Goal: Task Accomplishment & Management: Manage account settings

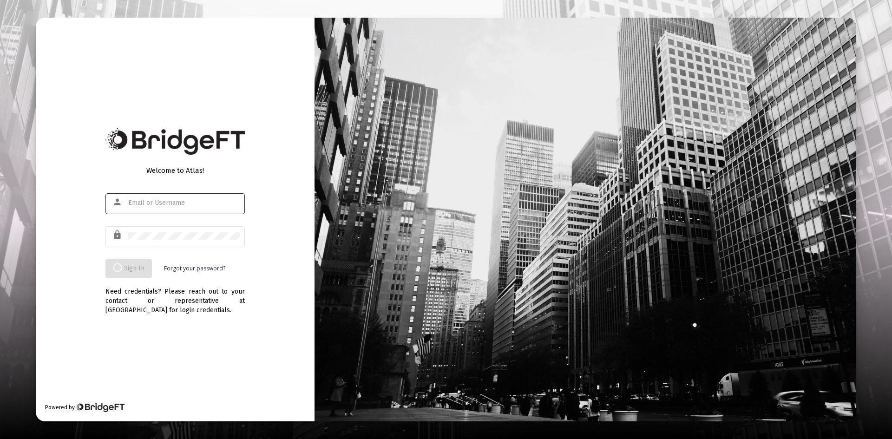
type input "[PERSON_NAME][EMAIL_ADDRESS][DOMAIN_NAME]"
click at [209, 200] on input "[PERSON_NAME][EMAIL_ADDRESS][DOMAIN_NAME]" at bounding box center [184, 202] width 112 height 7
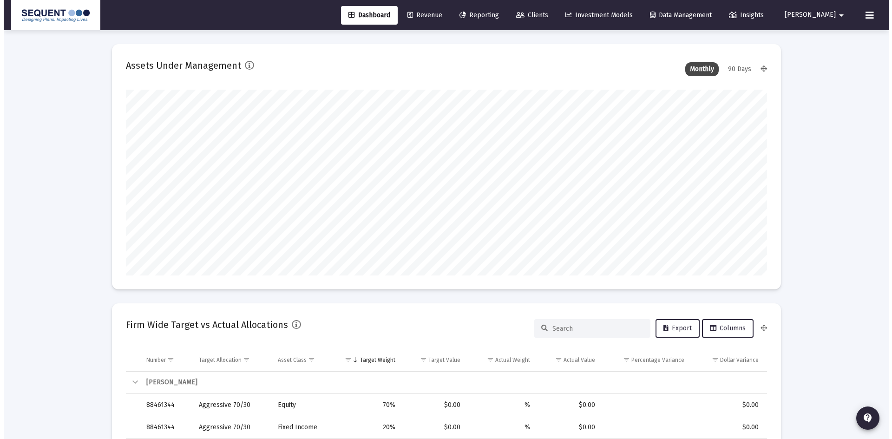
scroll to position [186, 345]
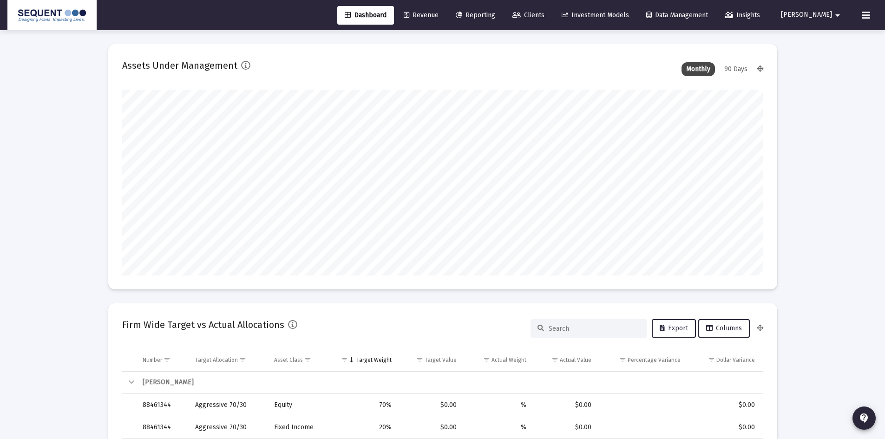
click at [545, 16] on span "Clients" at bounding box center [529, 15] width 32 height 8
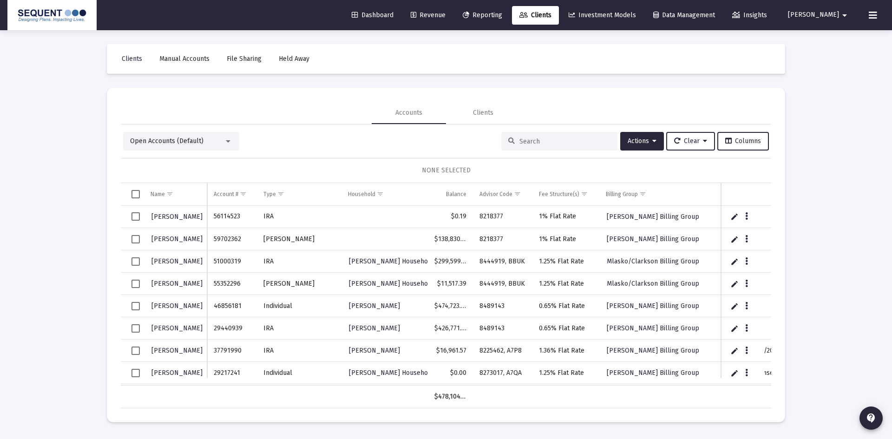
click at [552, 139] on input at bounding box center [565, 142] width 91 height 8
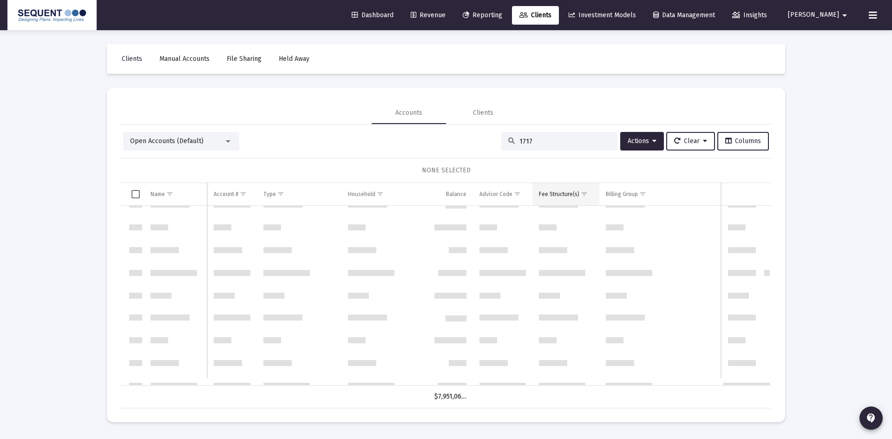
scroll to position [651, 0]
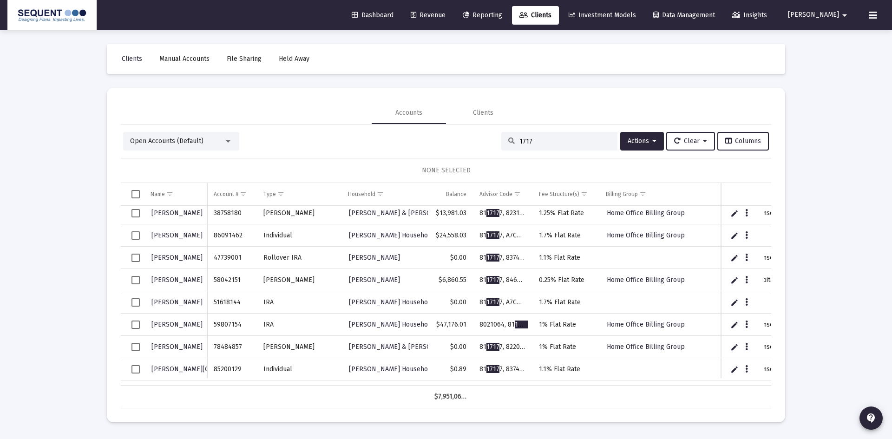
click at [520, 140] on input "1717" at bounding box center [565, 142] width 91 height 8
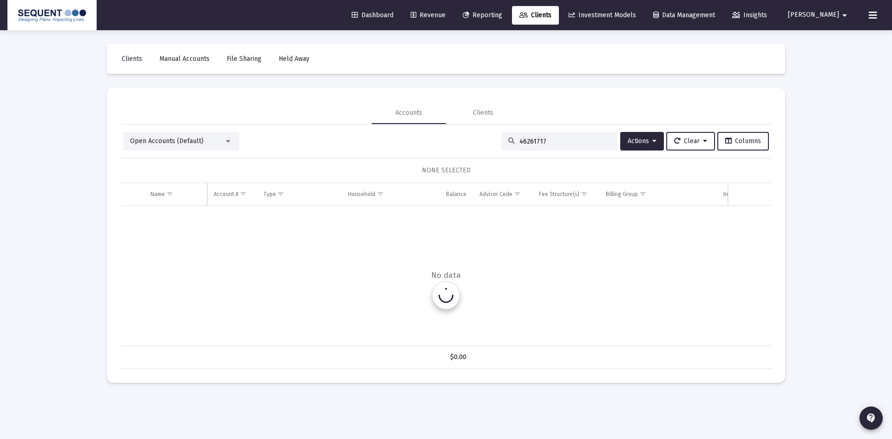
scroll to position [0, 0]
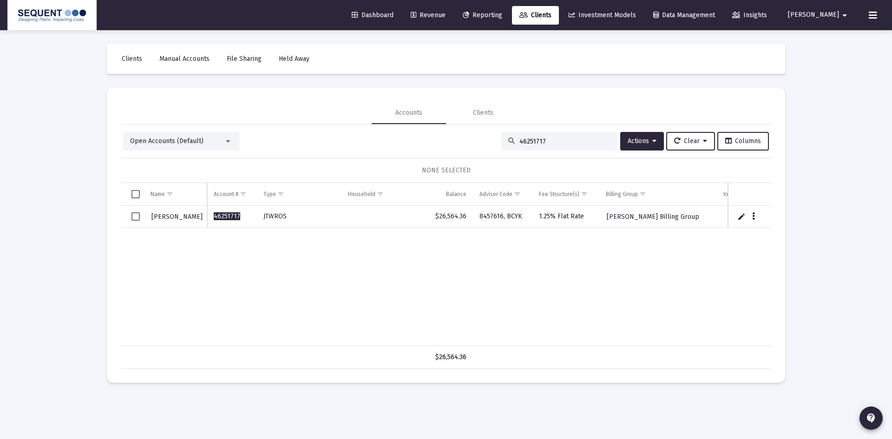
drag, startPoint x: 513, startPoint y: 143, endPoint x: 479, endPoint y: 145, distance: 34.4
click at [479, 144] on div "Open Accounts (Default) 46251717 Actions Clear Columns" at bounding box center [446, 141] width 646 height 19
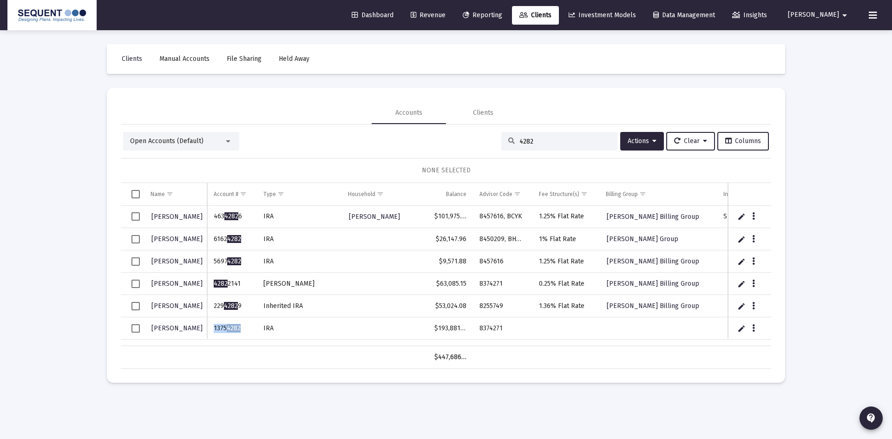
drag, startPoint x: 243, startPoint y: 326, endPoint x: 214, endPoint y: 329, distance: 29.9
click at [214, 329] on td "1375 4282" at bounding box center [231, 328] width 49 height 22
copy td "1375 4282"
drag, startPoint x: 553, startPoint y: 139, endPoint x: 486, endPoint y: 140, distance: 67.4
click at [486, 140] on div "Open Accounts (Default) 4282 Actions Clear Columns" at bounding box center [446, 141] width 646 height 19
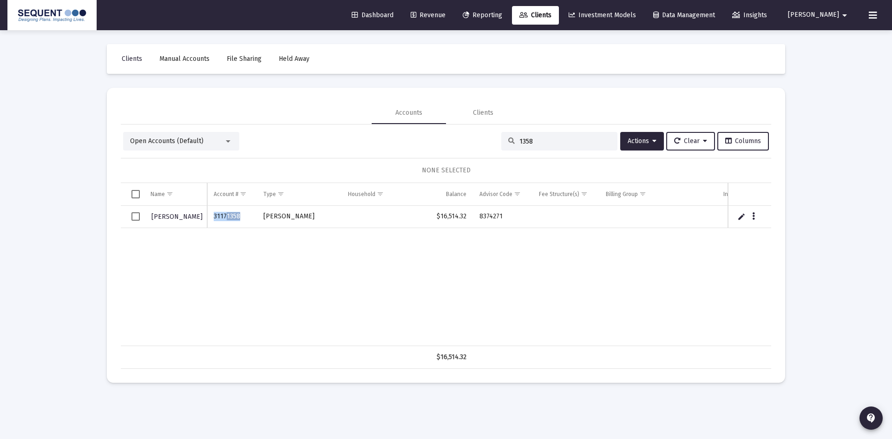
drag, startPoint x: 239, startPoint y: 217, endPoint x: 208, endPoint y: 217, distance: 31.6
click at [208, 217] on td "3117 1358" at bounding box center [231, 217] width 49 height 22
copy td "3117 1358"
drag, startPoint x: 474, startPoint y: 212, endPoint x: 475, endPoint y: 217, distance: 5.3
click at [475, 217] on td "8374271" at bounding box center [502, 217] width 59 height 22
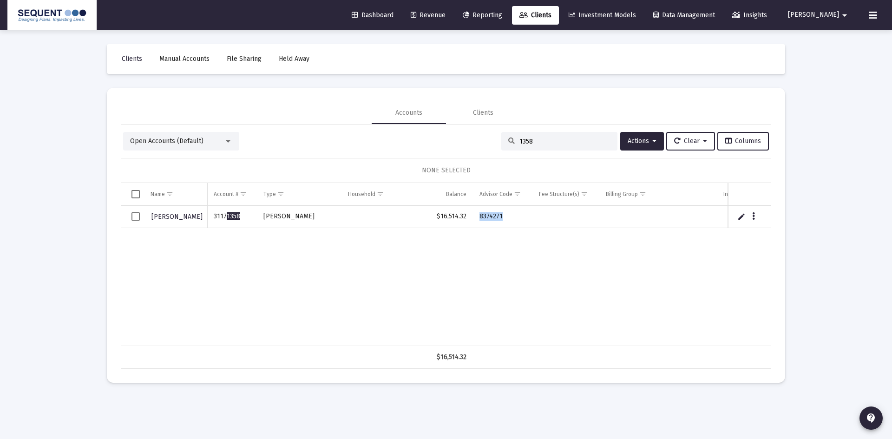
copy td "8374271"
drag, startPoint x: 518, startPoint y: 146, endPoint x: 502, endPoint y: 146, distance: 15.3
click at [502, 146] on div "1358" at bounding box center [559, 141] width 116 height 19
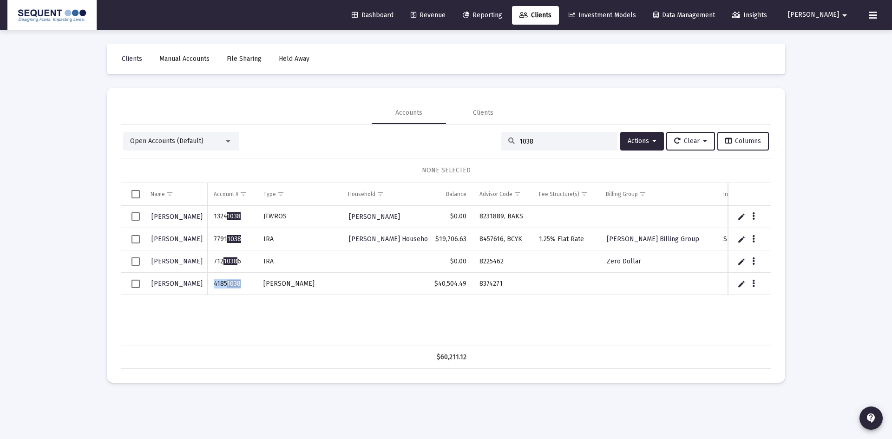
drag, startPoint x: 242, startPoint y: 283, endPoint x: 213, endPoint y: 285, distance: 28.8
click at [213, 285] on td "4185 1038" at bounding box center [231, 284] width 49 height 22
copy td "4185 1038"
drag, startPoint x: 567, startPoint y: 142, endPoint x: 459, endPoint y: 145, distance: 108.3
click at [459, 145] on div "Open Accounts (Default) 1038 Actions Clear Columns" at bounding box center [446, 141] width 646 height 19
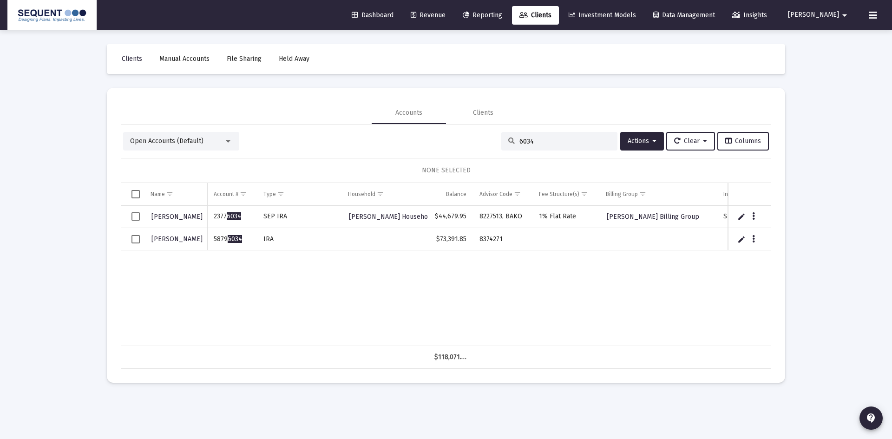
type input "6034"
drag, startPoint x: 246, startPoint y: 239, endPoint x: 211, endPoint y: 238, distance: 34.9
click at [211, 238] on td "5879 6034" at bounding box center [231, 239] width 49 height 22
copy td "5879 6034"
click at [823, 197] on div "Loading... Clients Manual Accounts File Sharing Held Away Accounts Clients Open…" at bounding box center [446, 219] width 892 height 439
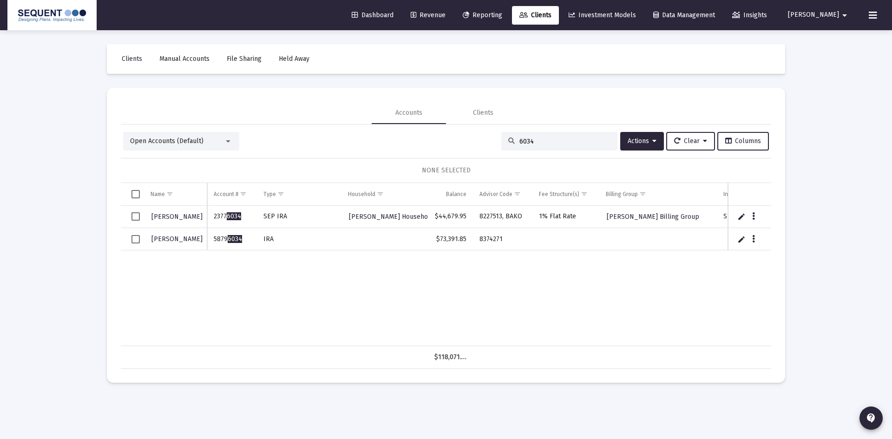
click at [759, 236] on div "Data grid" at bounding box center [755, 239] width 12 height 8
click at [753, 238] on icon "Data grid" at bounding box center [753, 239] width 3 height 11
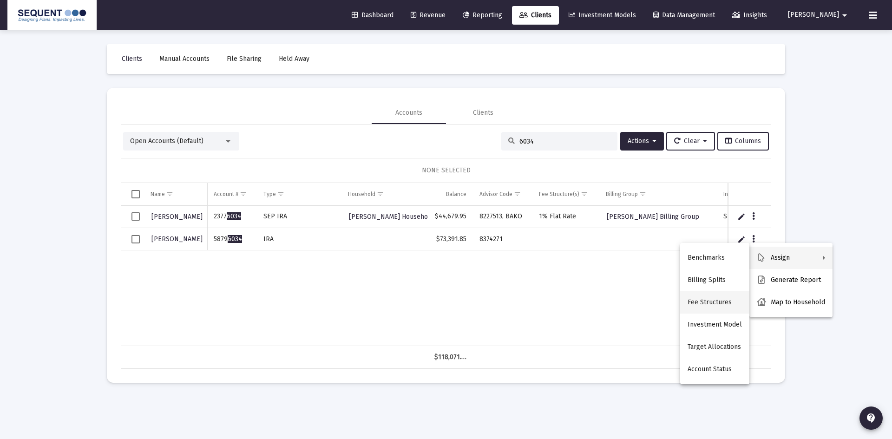
click at [724, 303] on button "Fee Structures" at bounding box center [714, 302] width 69 height 22
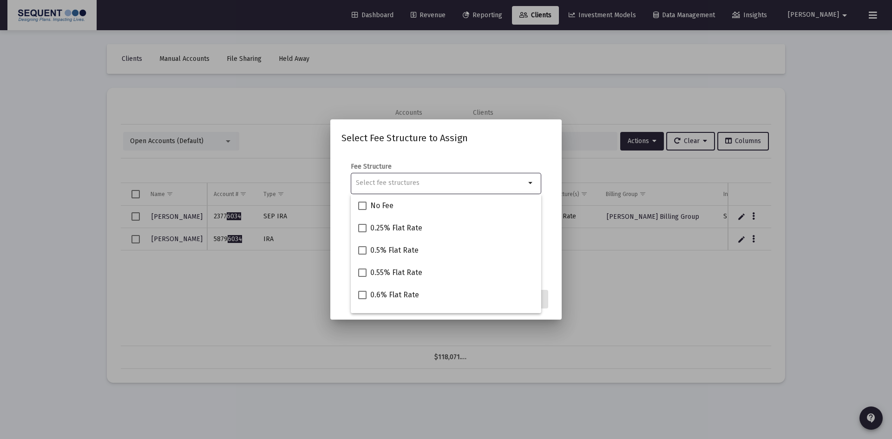
click at [397, 183] on input "Selection" at bounding box center [441, 182] width 170 height 7
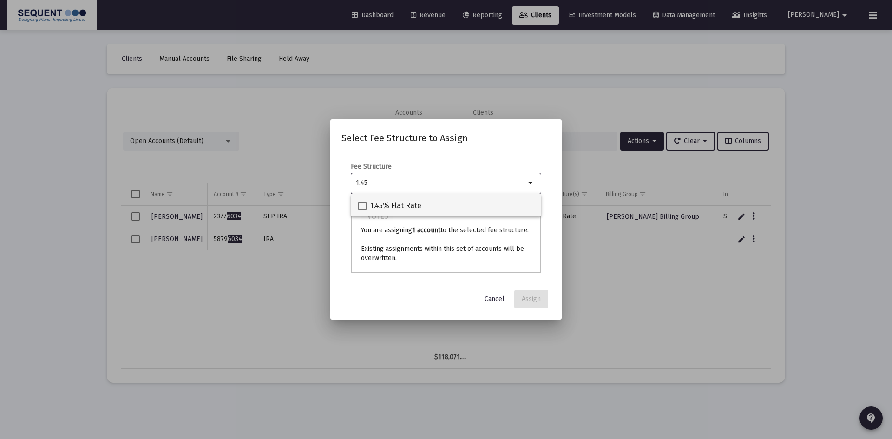
type input "1.45"
click at [395, 199] on mat-checkbox "1.45% Flat Rate" at bounding box center [389, 205] width 63 height 22
click at [363, 202] on span at bounding box center [362, 206] width 8 height 8
click at [362, 210] on input "1.45% Flat Rate" at bounding box center [362, 210] width 0 height 0
checkbox input "true"
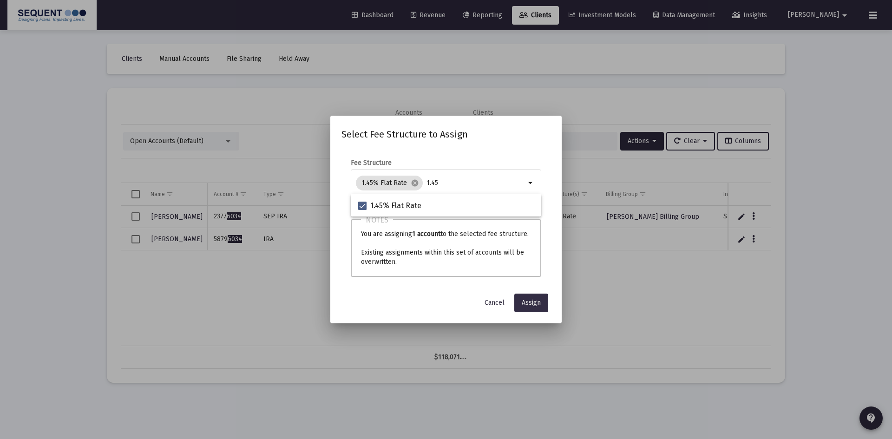
click at [532, 307] on span "Assign" at bounding box center [531, 303] width 19 height 8
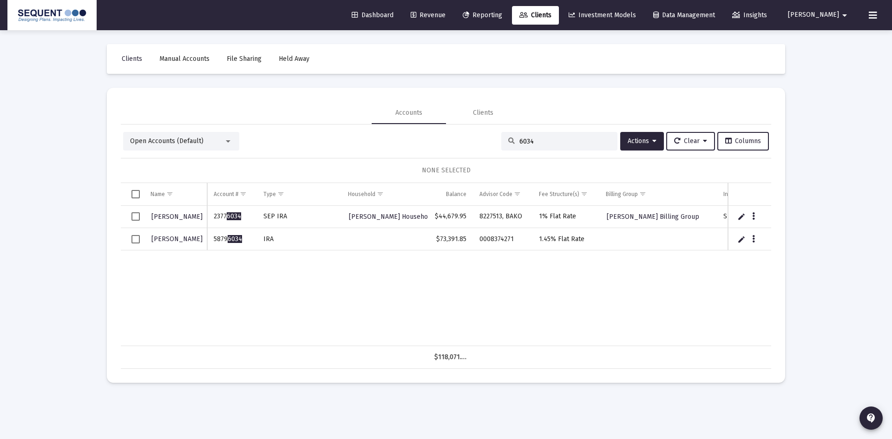
click at [749, 237] on div "Data grid" at bounding box center [755, 239] width 12 height 8
click at [758, 240] on div "Data grid" at bounding box center [755, 239] width 12 height 8
click at [750, 239] on button "Data grid" at bounding box center [754, 239] width 8 height 8
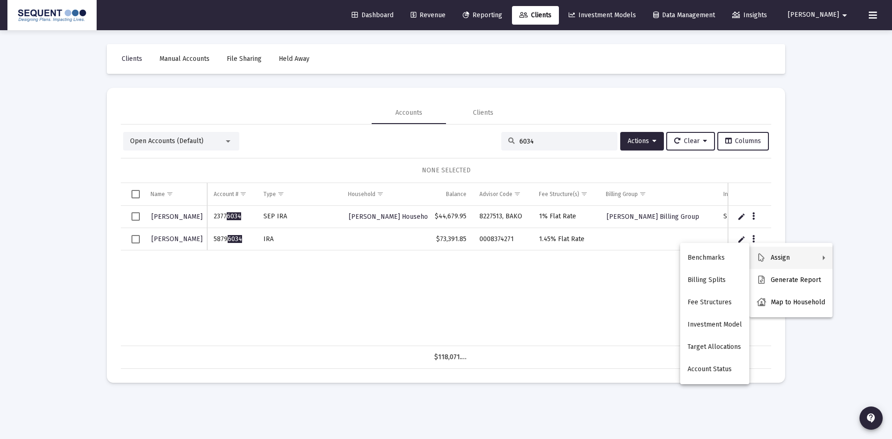
click at [444, 263] on div at bounding box center [446, 219] width 892 height 439
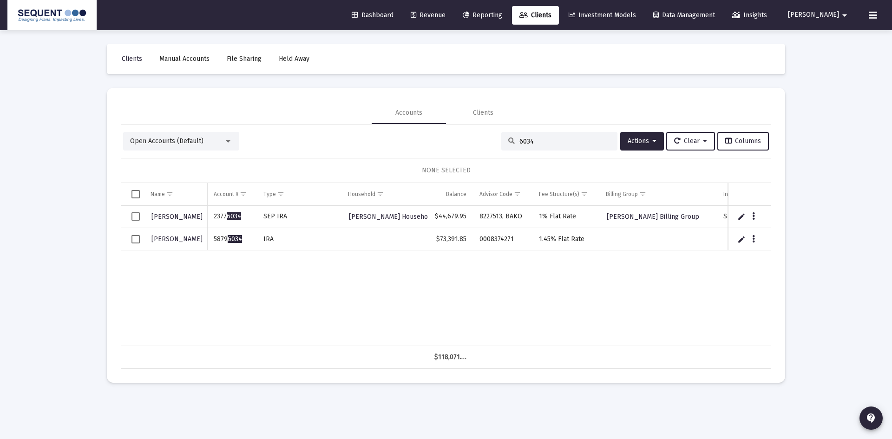
click at [136, 239] on span "Select row" at bounding box center [136, 239] width 8 height 8
click at [652, 140] on icon at bounding box center [654, 141] width 4 height 7
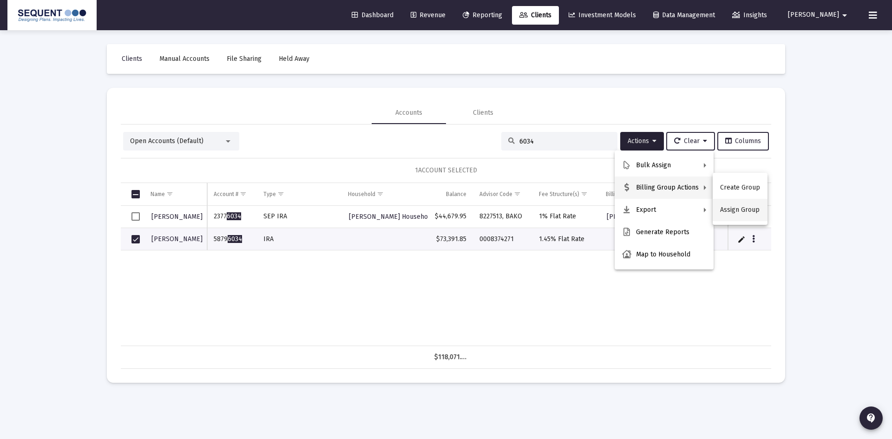
click at [728, 210] on button "Assign Group" at bounding box center [740, 210] width 55 height 22
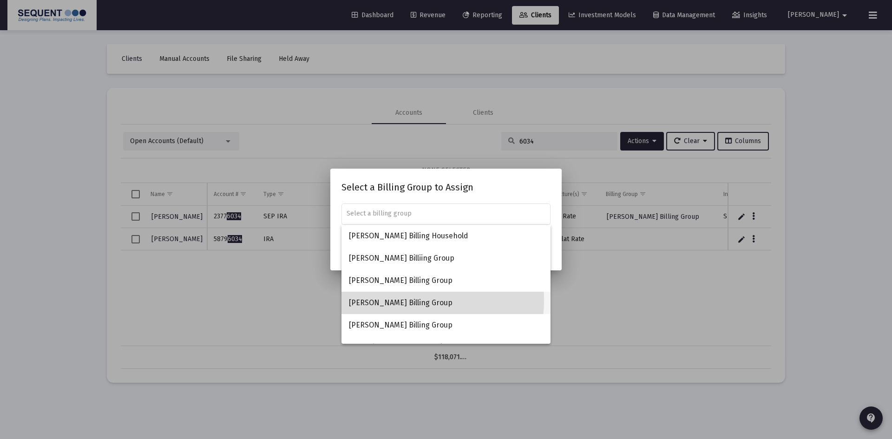
click at [407, 301] on span "[PERSON_NAME] Billing Group" at bounding box center [446, 303] width 194 height 22
type input "[PERSON_NAME] Billing Group"
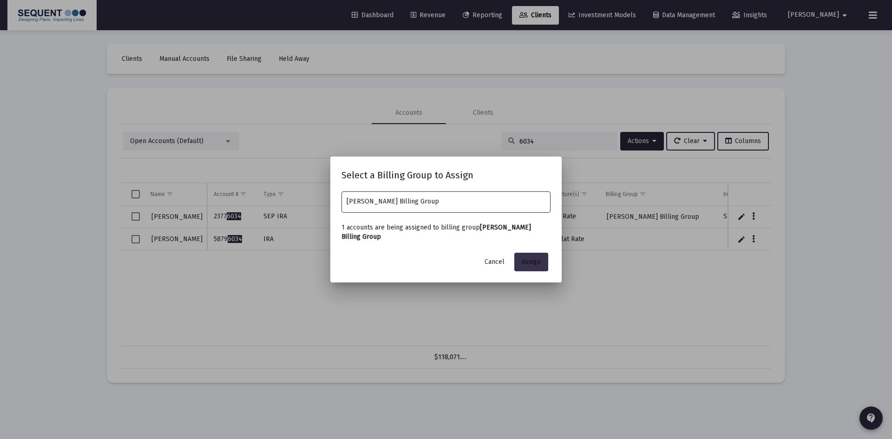
click at [520, 262] on button "Assign" at bounding box center [531, 262] width 34 height 19
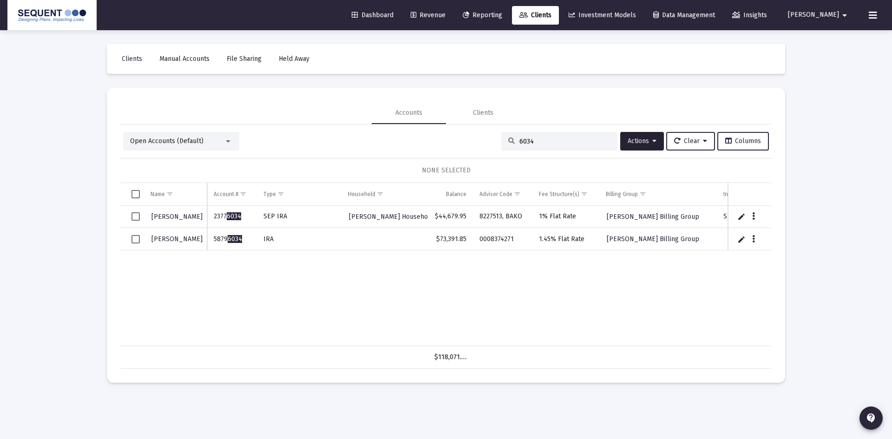
drag, startPoint x: 546, startPoint y: 144, endPoint x: 502, endPoint y: 144, distance: 44.6
click at [502, 144] on div "6034" at bounding box center [559, 141] width 116 height 19
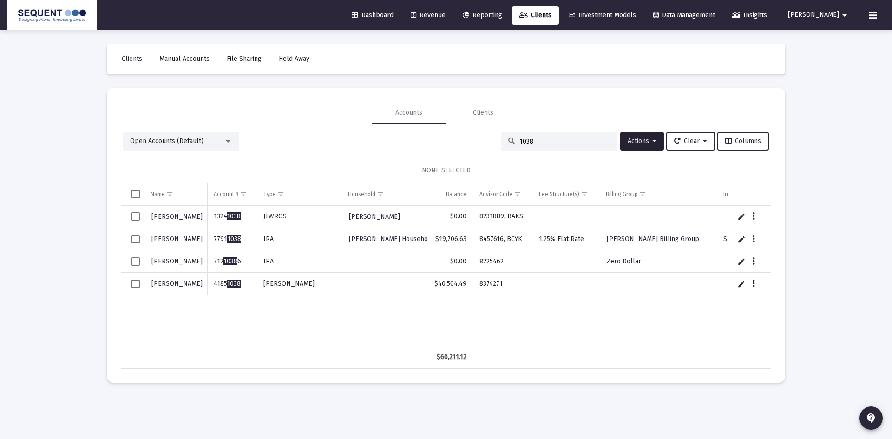
type input "1038"
click at [756, 284] on button "Data grid" at bounding box center [754, 283] width 8 height 8
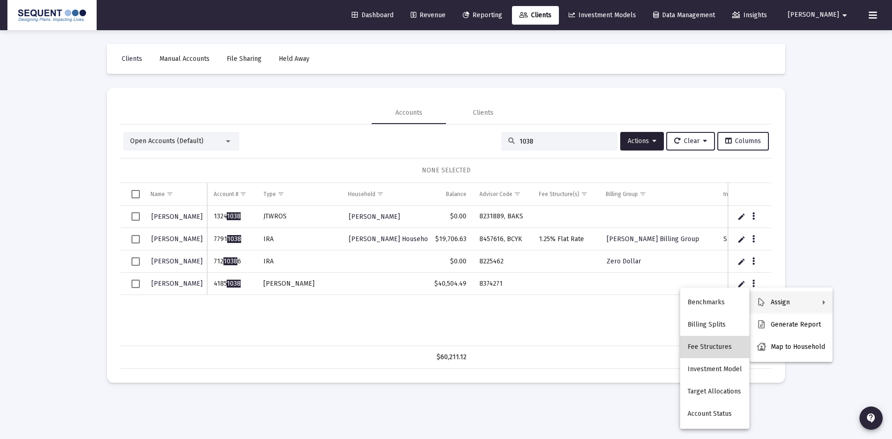
click at [719, 349] on button "Fee Structures" at bounding box center [714, 347] width 69 height 22
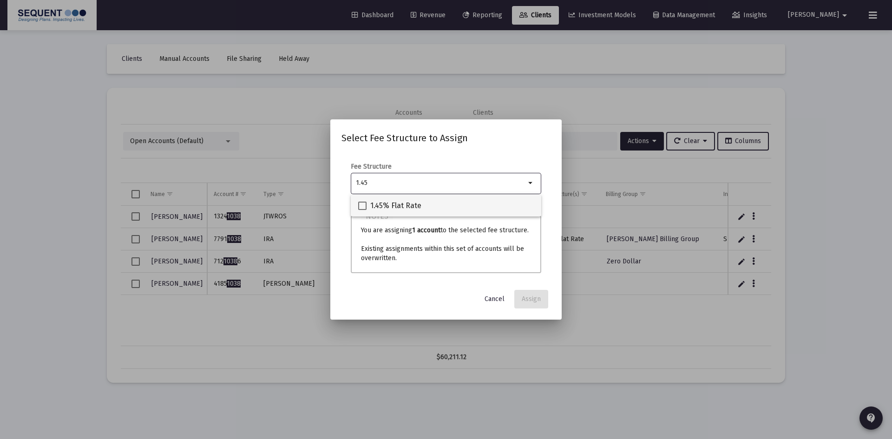
type input "1.45"
click at [432, 203] on div "1.45% Flat Rate" at bounding box center [446, 205] width 176 height 22
checkbox input "true"
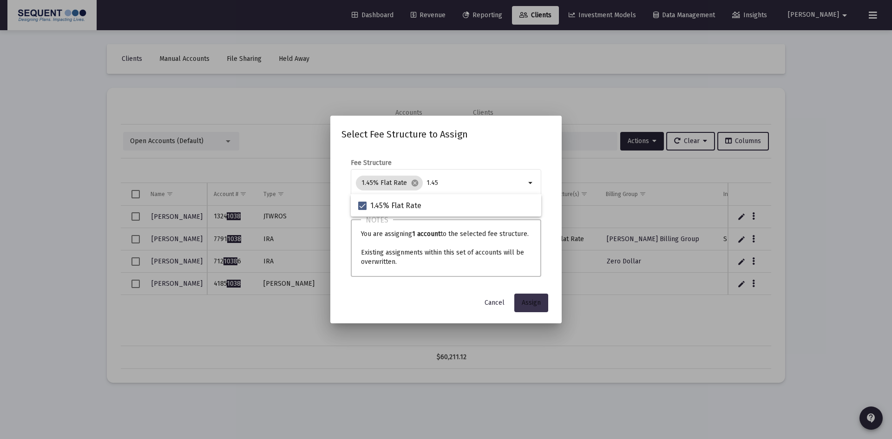
click at [525, 304] on span "Assign" at bounding box center [531, 303] width 19 height 8
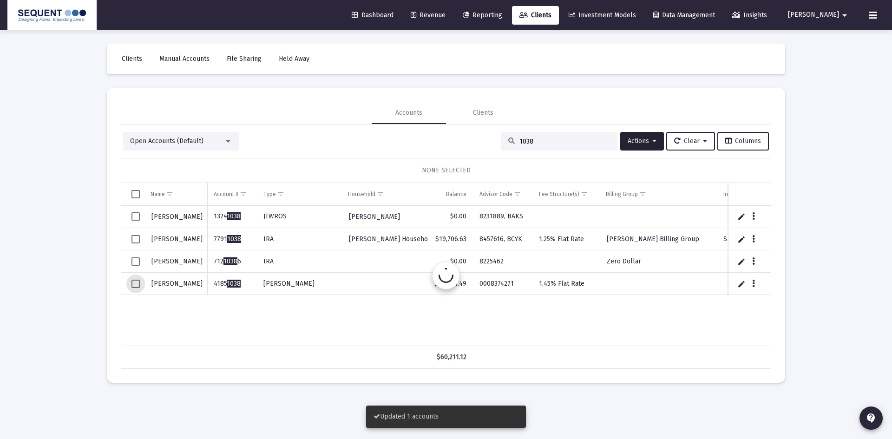
click at [134, 285] on span "Select row" at bounding box center [136, 284] width 8 height 8
click at [644, 147] on button "Actions" at bounding box center [642, 141] width 44 height 19
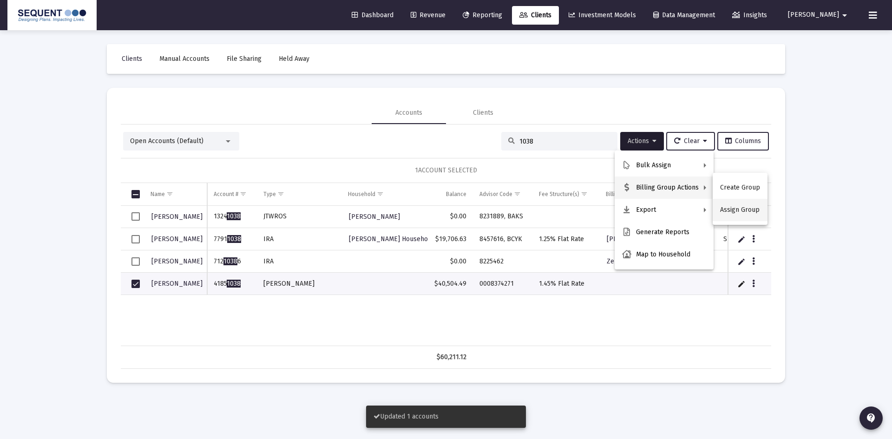
click at [721, 211] on button "Assign Group" at bounding box center [740, 210] width 55 height 22
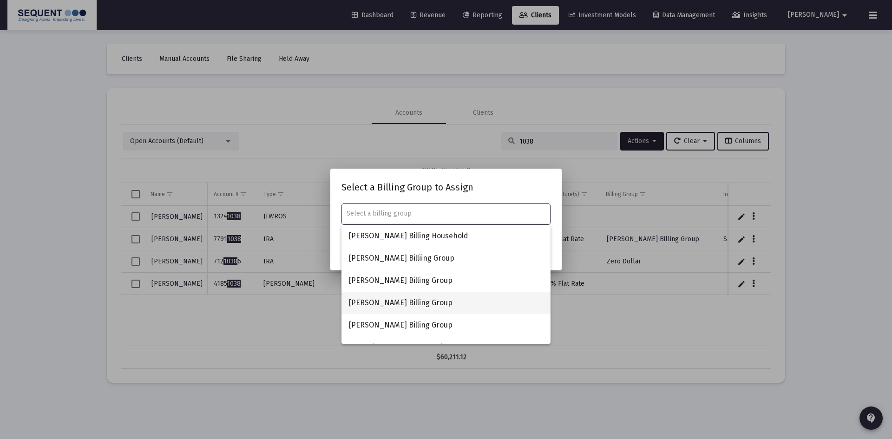
click at [400, 300] on span "[PERSON_NAME] Billing Group" at bounding box center [446, 303] width 194 height 22
type input "[PERSON_NAME] Billing Group"
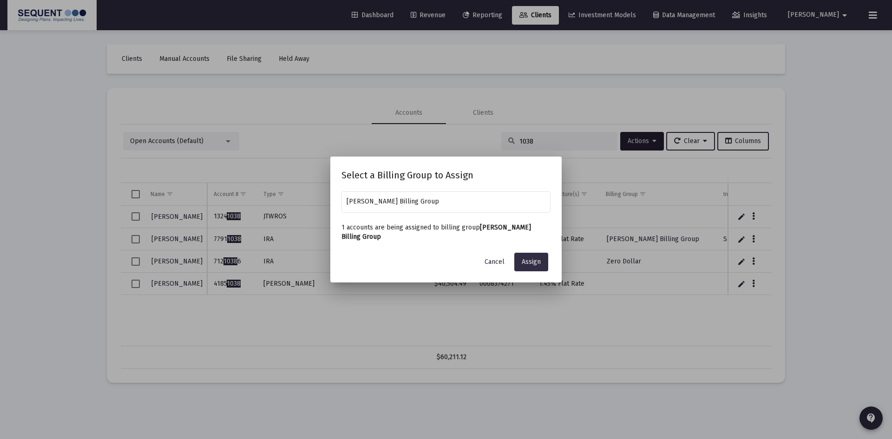
click at [546, 268] on button "Assign" at bounding box center [531, 262] width 34 height 19
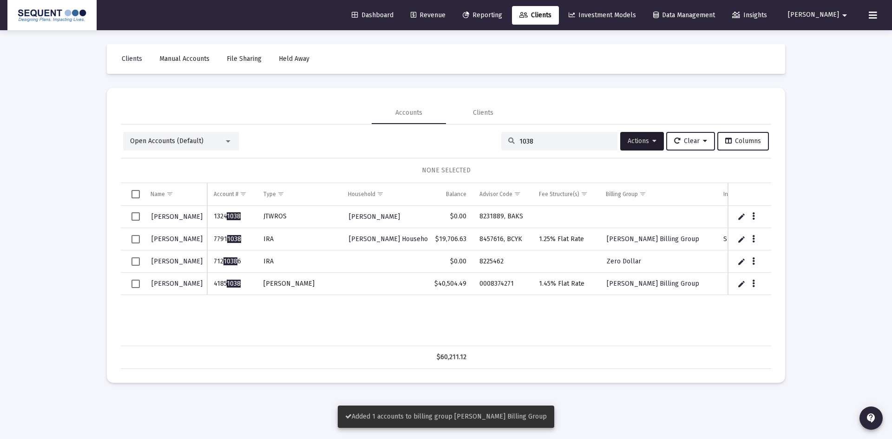
drag, startPoint x: 506, startPoint y: 140, endPoint x: 492, endPoint y: 140, distance: 13.9
click at [487, 140] on div "Open Accounts (Default) 1038 Actions Clear Columns" at bounding box center [446, 141] width 646 height 19
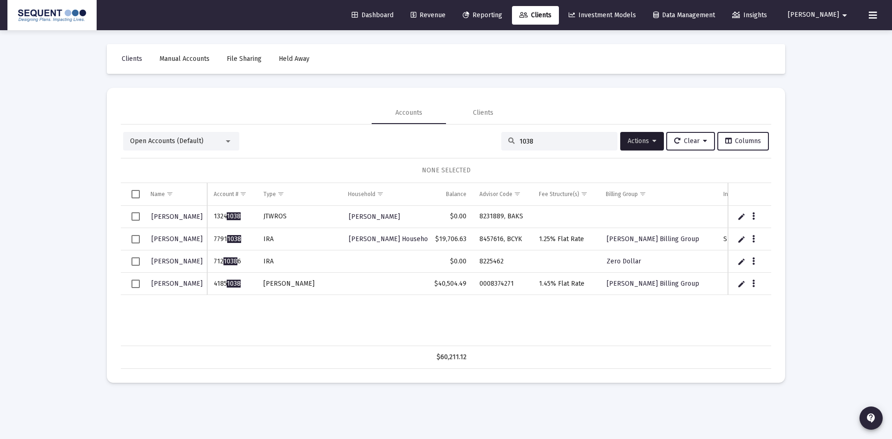
drag, startPoint x: 537, startPoint y: 139, endPoint x: 509, endPoint y: 140, distance: 27.9
click at [509, 140] on div "1038" at bounding box center [559, 141] width 116 height 19
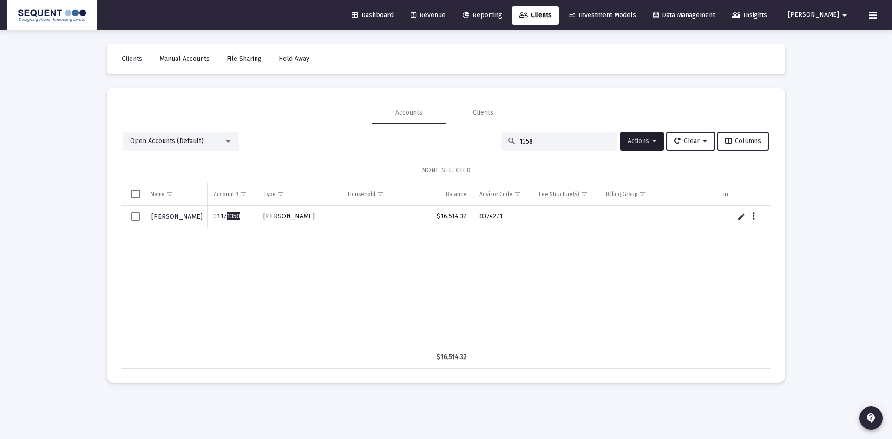
type input "1358"
click at [753, 217] on icon "Data grid" at bounding box center [753, 216] width 3 height 11
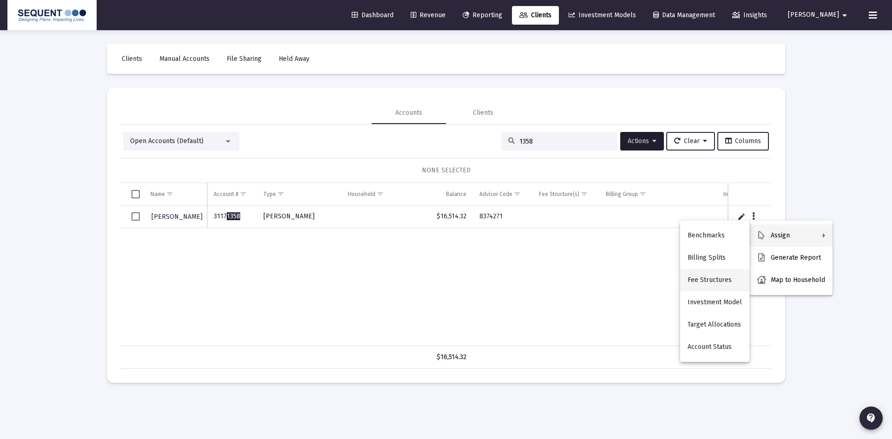
click at [698, 280] on button "Fee Structures" at bounding box center [714, 280] width 69 height 22
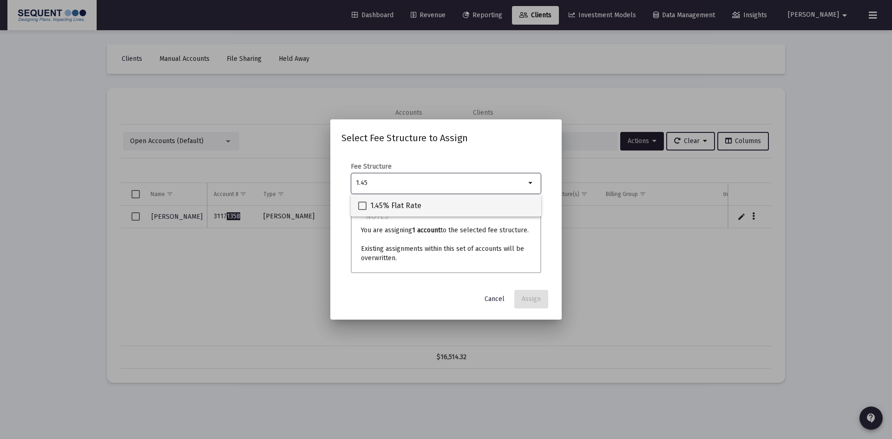
type input "1.45"
click at [416, 202] on span "1.45% Flat Rate" at bounding box center [395, 205] width 51 height 11
click at [362, 210] on input "1.45% Flat Rate" at bounding box center [362, 210] width 0 height 0
checkbox input "true"
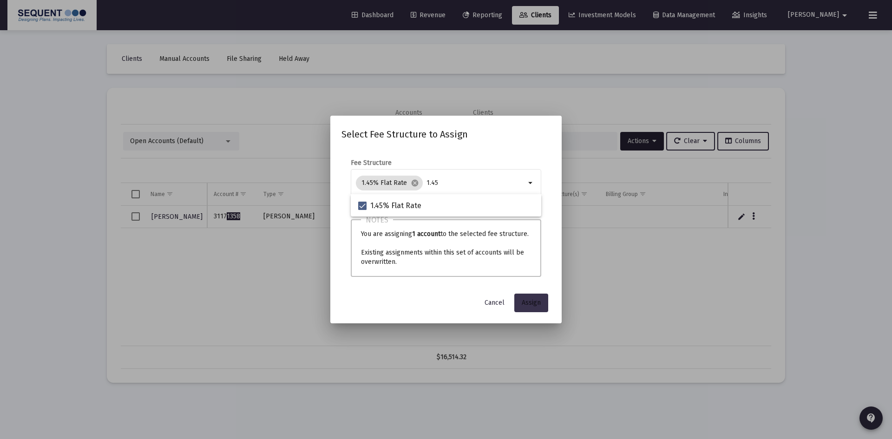
click at [536, 303] on span "Assign" at bounding box center [531, 303] width 19 height 8
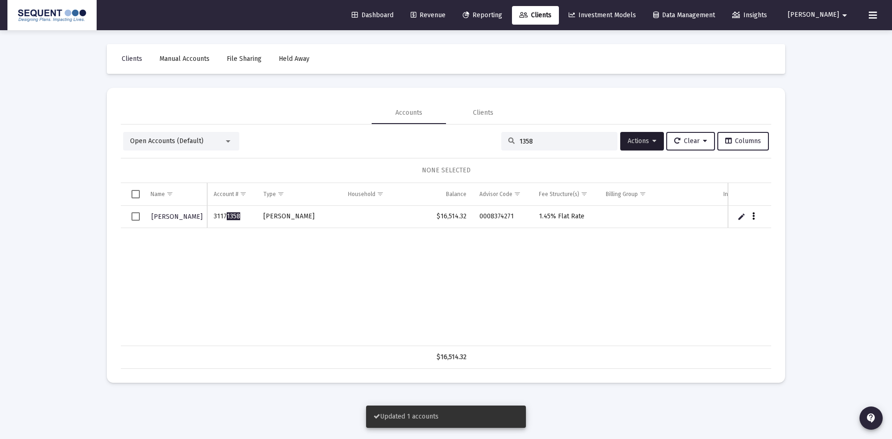
click at [755, 218] on icon "Data grid" at bounding box center [753, 216] width 3 height 11
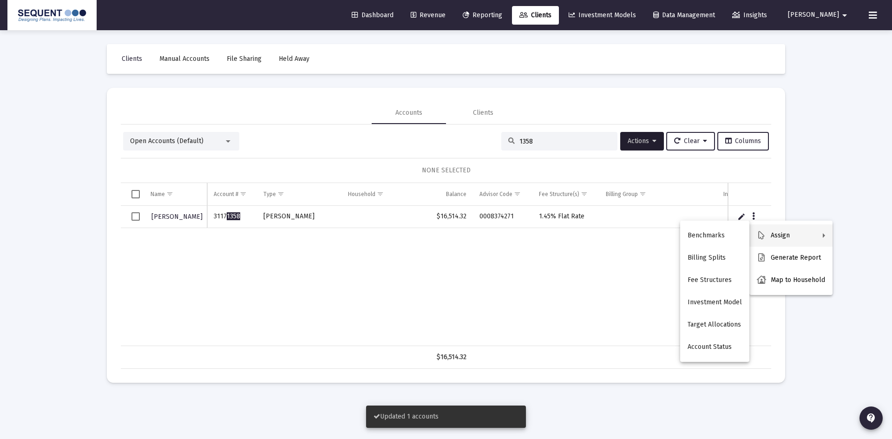
click at [124, 214] on div at bounding box center [446, 219] width 892 height 439
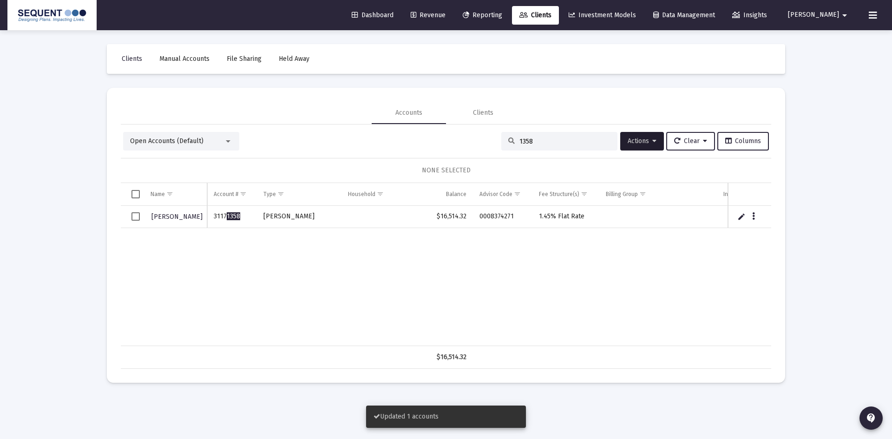
click at [132, 217] on span "Select row" at bounding box center [136, 216] width 8 height 8
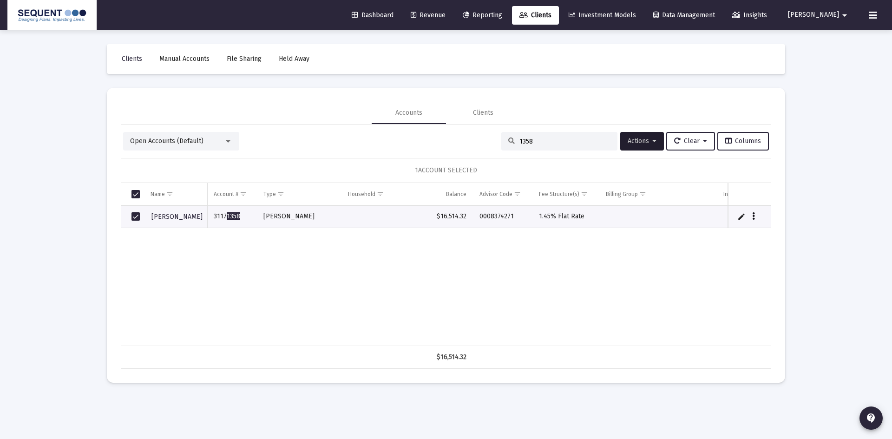
click at [751, 218] on button "Data grid" at bounding box center [754, 216] width 8 height 8
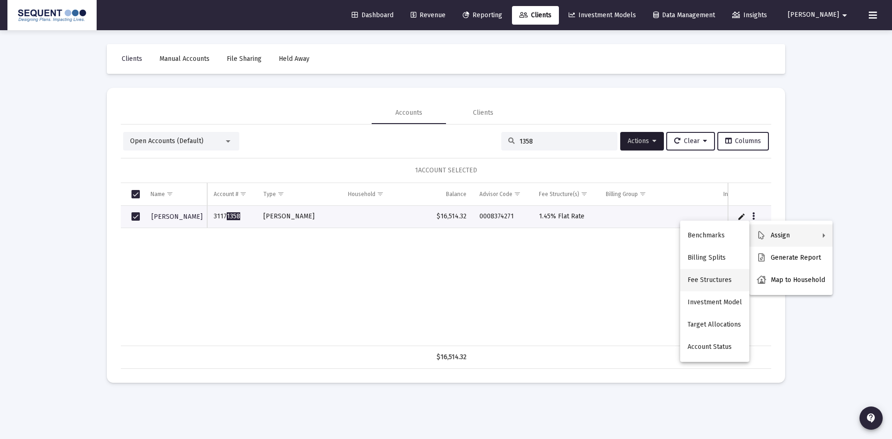
click at [715, 285] on button "Fee Structures" at bounding box center [714, 280] width 69 height 22
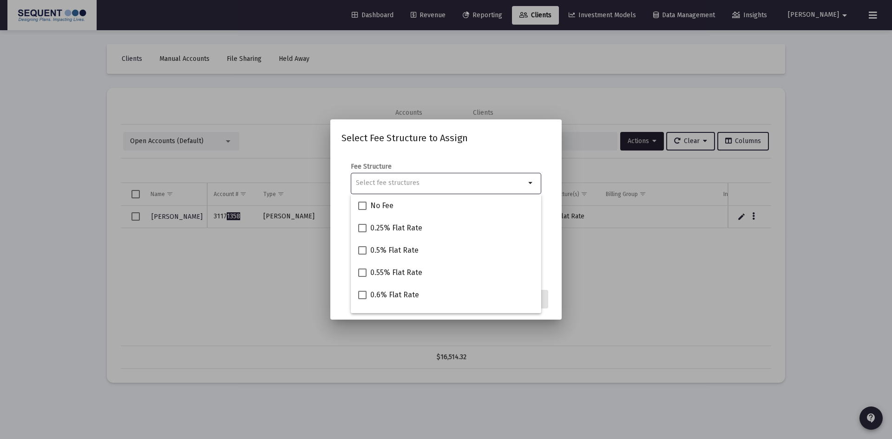
click at [527, 129] on mat-dialog-container "Select Fee Structure to Assign Fee Structure arrow_drop_down Notes You are assi…" at bounding box center [445, 219] width 231 height 200
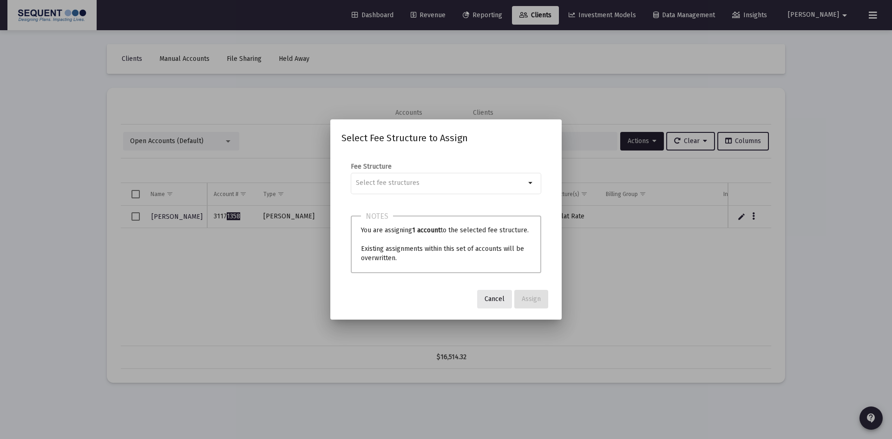
click at [496, 304] on button "Cancel" at bounding box center [494, 299] width 35 height 19
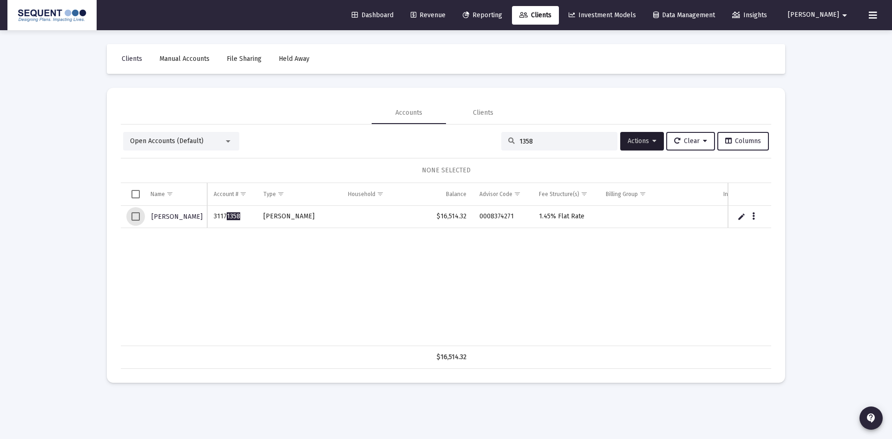
click at [134, 218] on span "Select row" at bounding box center [136, 216] width 8 height 8
click at [639, 138] on span "Actions" at bounding box center [642, 141] width 29 height 8
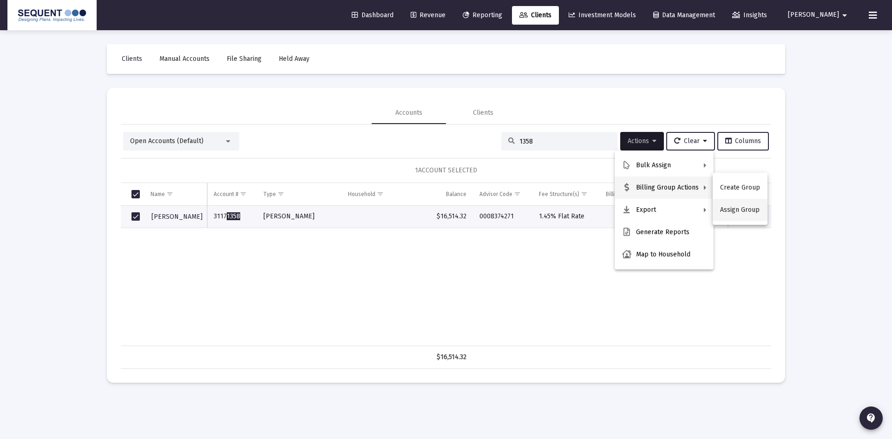
click at [727, 208] on button "Assign Group" at bounding box center [740, 210] width 55 height 22
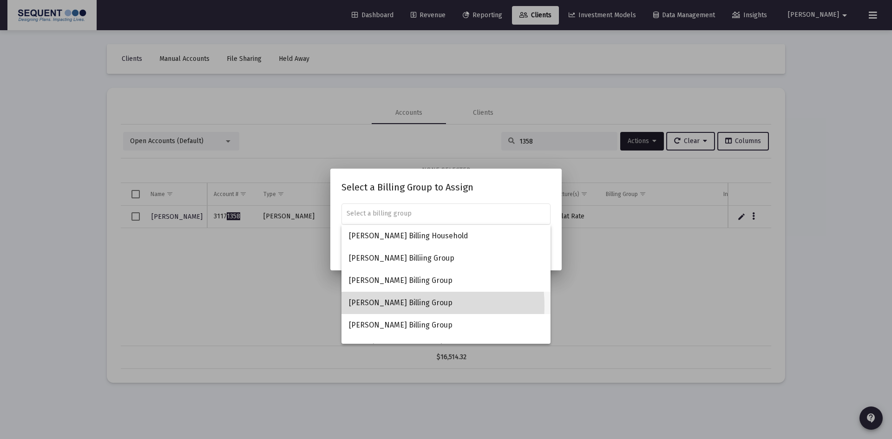
click at [403, 306] on span "[PERSON_NAME] Billing Group" at bounding box center [446, 303] width 194 height 22
type input "[PERSON_NAME] Billing Group"
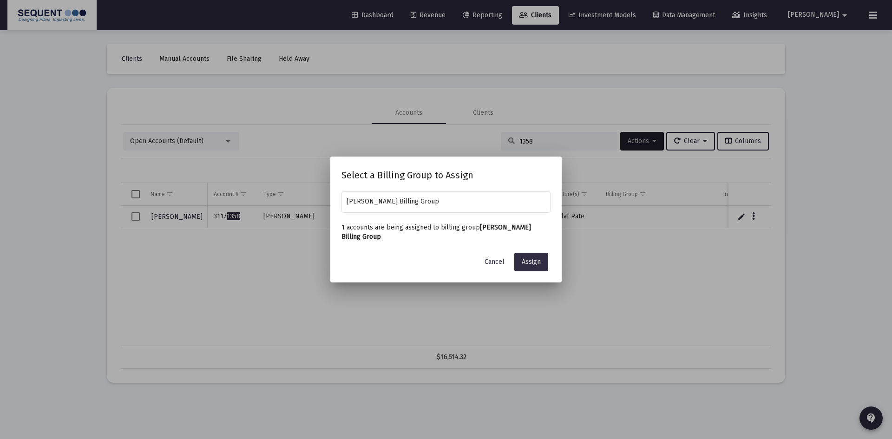
click at [539, 258] on span "Assign" at bounding box center [531, 262] width 19 height 8
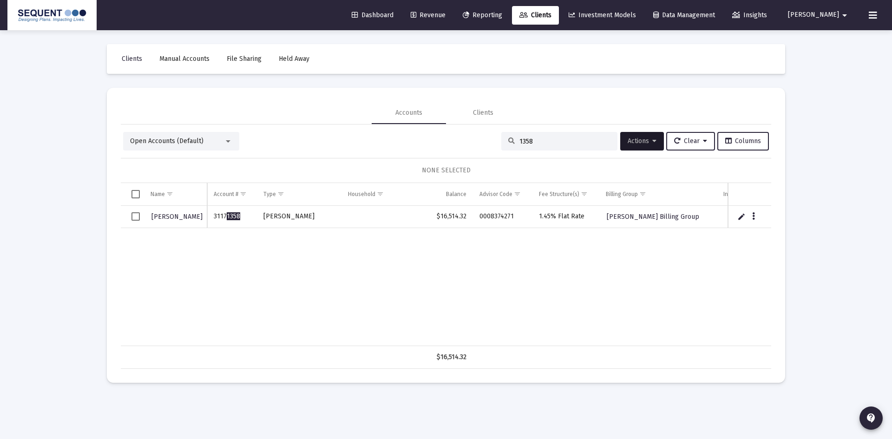
drag, startPoint x: 499, startPoint y: 145, endPoint x: 511, endPoint y: 141, distance: 12.8
click at [501, 145] on div "1358" at bounding box center [559, 141] width 116 height 19
click at [508, 141] on div "1358" at bounding box center [559, 141] width 116 height 19
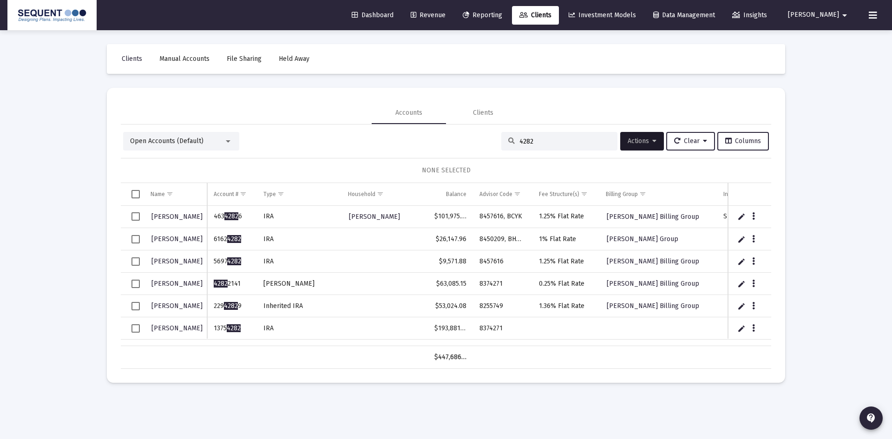
type input "4282"
click at [749, 328] on div "Data grid" at bounding box center [755, 328] width 12 height 8
click at [752, 329] on icon "Data grid" at bounding box center [753, 328] width 3 height 11
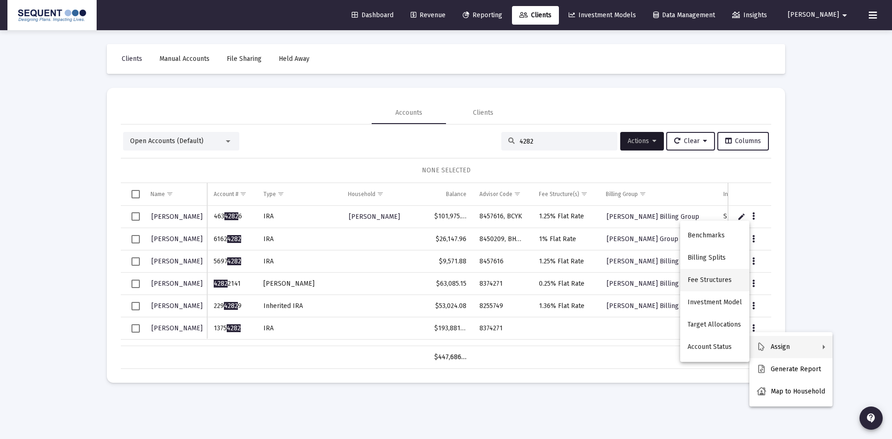
click at [715, 273] on button "Fee Structures" at bounding box center [714, 280] width 69 height 22
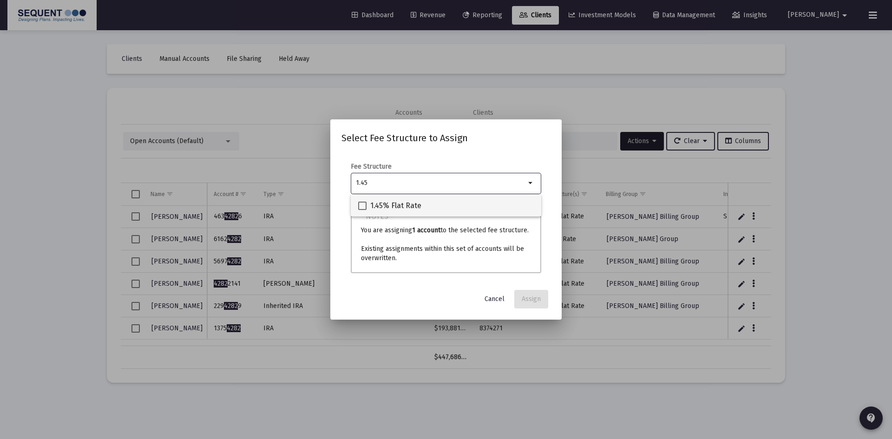
type input "1.45"
click at [390, 203] on span "1.45% Flat Rate" at bounding box center [395, 205] width 51 height 11
click at [362, 210] on input "1.45% Flat Rate" at bounding box center [362, 210] width 0 height 0
checkbox input "true"
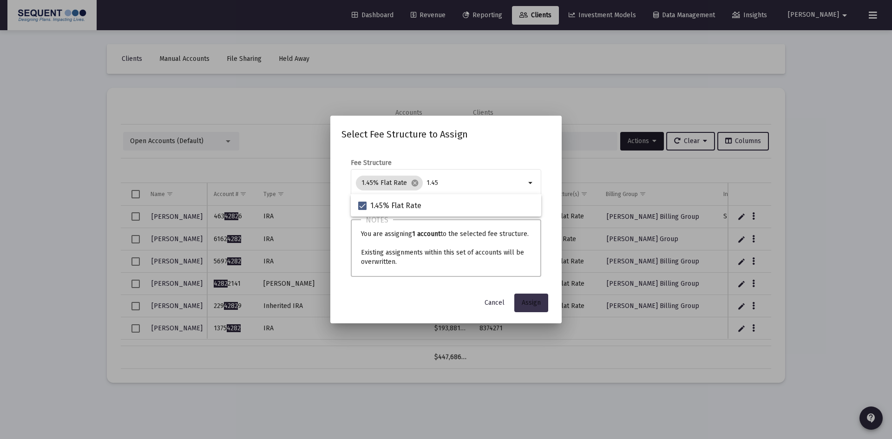
click at [534, 303] on span "Assign" at bounding box center [531, 303] width 19 height 8
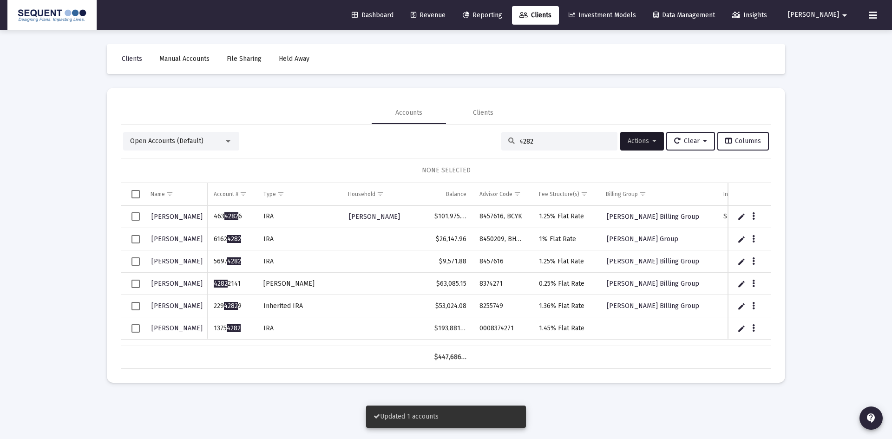
click at [136, 333] on span "Select row" at bounding box center [136, 328] width 8 height 8
click at [635, 138] on span "Actions" at bounding box center [642, 141] width 29 height 8
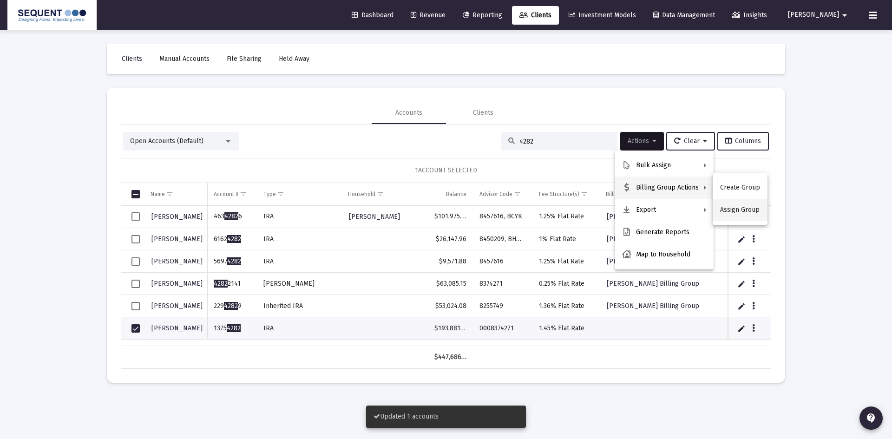
click at [736, 206] on button "Assign Group" at bounding box center [740, 210] width 55 height 22
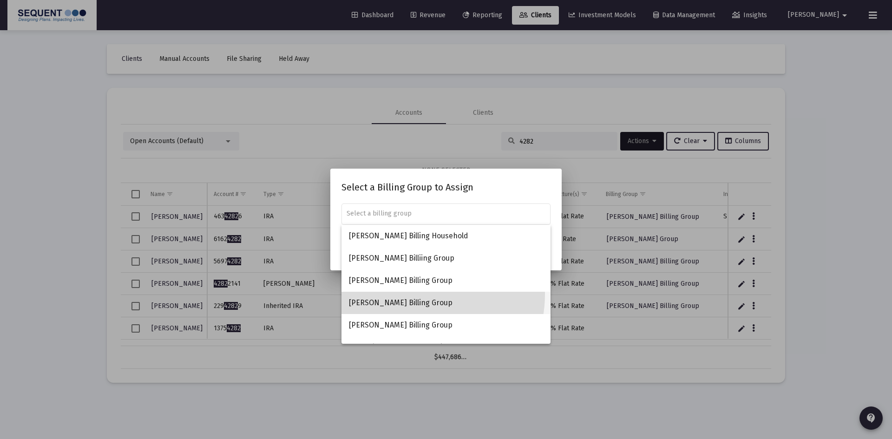
click at [423, 296] on span "[PERSON_NAME] Billing Group" at bounding box center [446, 303] width 194 height 22
type input "[PERSON_NAME] Billing Group"
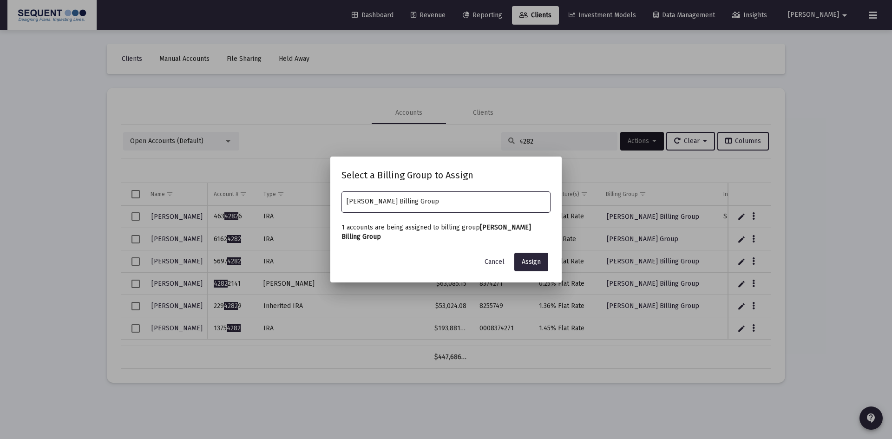
click at [553, 264] on mat-dialog-container "Select a Billing Group to Assign [PERSON_NAME] Billing Group 1 accounts are bei…" at bounding box center [445, 220] width 231 height 126
click at [535, 265] on span "Assign" at bounding box center [531, 262] width 19 height 8
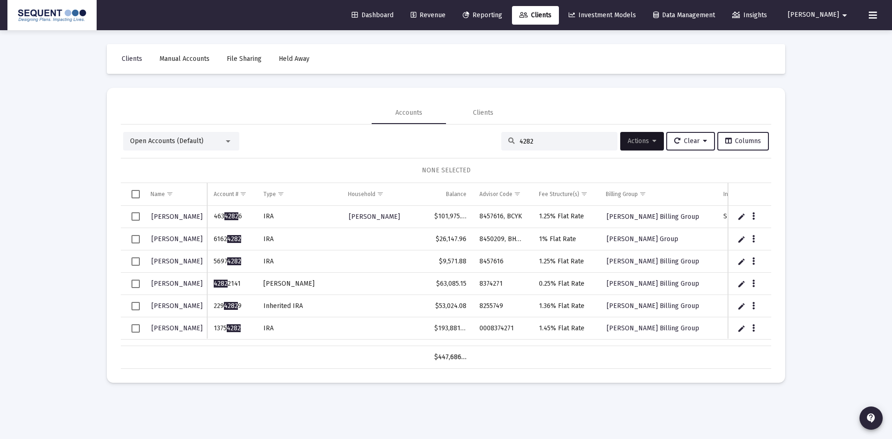
drag, startPoint x: 534, startPoint y: 145, endPoint x: 522, endPoint y: 144, distance: 12.1
click at [522, 144] on div "4282" at bounding box center [559, 141] width 116 height 19
drag, startPoint x: 532, startPoint y: 143, endPoint x: 484, endPoint y: 142, distance: 48.3
click at [484, 142] on div "Open Accounts (Default) 4282 Actions Clear Columns" at bounding box center [446, 141] width 646 height 19
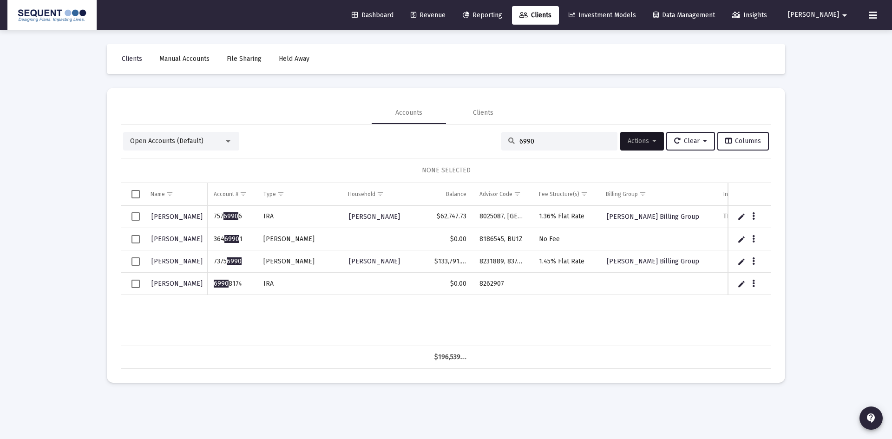
drag, startPoint x: 237, startPoint y: 263, endPoint x: 214, endPoint y: 263, distance: 22.8
click at [214, 263] on td "7375 6990" at bounding box center [231, 261] width 49 height 22
copy td "7375 6990"
drag, startPoint x: 479, startPoint y: 261, endPoint x: 530, endPoint y: 260, distance: 51.1
click at [530, 260] on td "8231889, 8374271" at bounding box center [502, 261] width 59 height 22
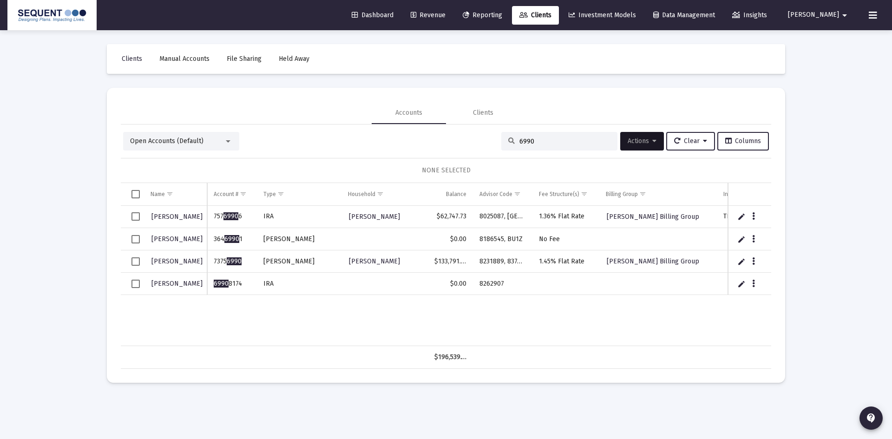
copy td "8231889, 8374271"
drag, startPoint x: 548, startPoint y: 142, endPoint x: 469, endPoint y: 139, distance: 79.0
click at [469, 139] on div "Open Accounts (Default) 6990 Actions Clear Columns" at bounding box center [446, 141] width 646 height 19
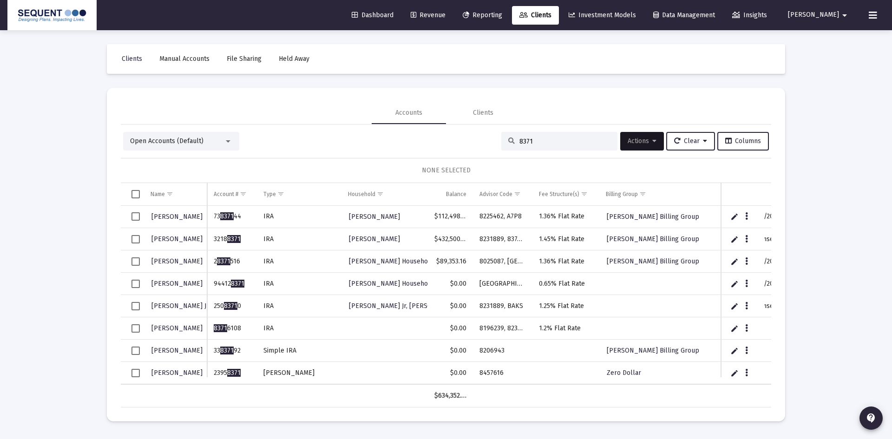
scroll to position [6, 0]
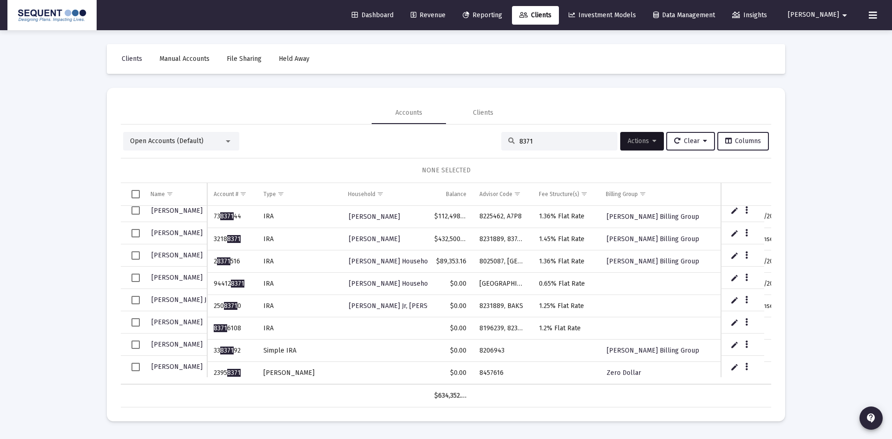
click at [241, 366] on td "2395 8371" at bounding box center [231, 373] width 49 height 22
drag, startPoint x: 243, startPoint y: 231, endPoint x: 211, endPoint y: 232, distance: 31.6
click at [211, 232] on td "3218 8371" at bounding box center [231, 239] width 49 height 22
copy td "3218 8371"
drag, startPoint x: 531, startPoint y: 229, endPoint x: 555, endPoint y: 229, distance: 24.2
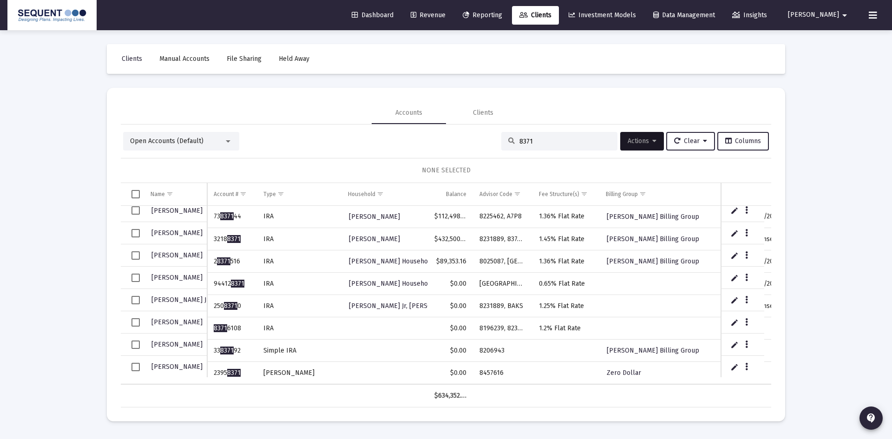
click at [555, 229] on tr "[PERSON_NAME] 3218 8371 [PERSON_NAME] [PERSON_NAME] $432,500.81 8231889, 837427…" at bounding box center [535, 239] width 828 height 22
copy tr "8231889, 8374271, BAKS 1.45%"
click at [515, 250] on td "8025087, [GEOGRAPHIC_DATA]" at bounding box center [502, 261] width 59 height 22
drag, startPoint x: 498, startPoint y: 232, endPoint x: 524, endPoint y: 232, distance: 26.5
click at [524, 232] on td "8231889, 8374271, BAKS" at bounding box center [502, 239] width 59 height 22
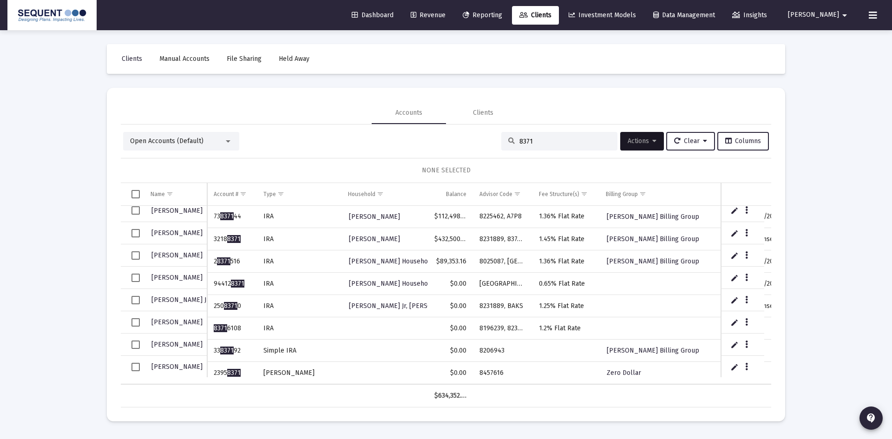
copy td "8231889, 837427"
drag, startPoint x: 533, startPoint y: 143, endPoint x: 501, endPoint y: 141, distance: 32.1
click at [501, 141] on div "8371" at bounding box center [559, 141] width 116 height 19
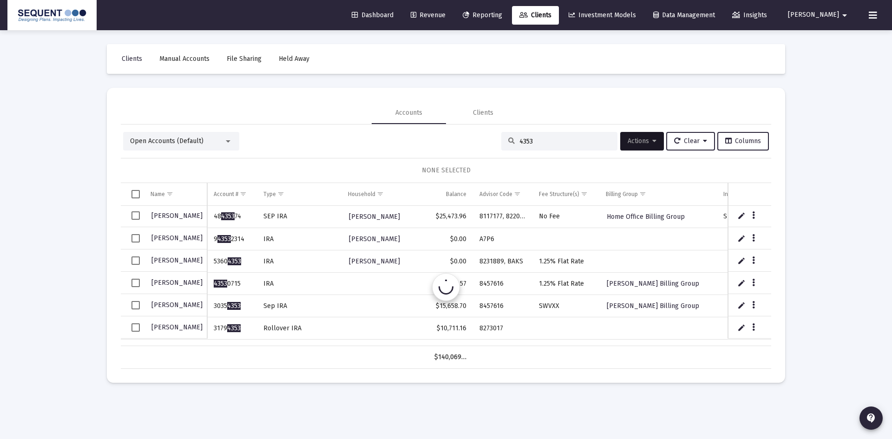
scroll to position [0, 0]
type input "4353"
drag, startPoint x: 230, startPoint y: 330, endPoint x: 217, endPoint y: 330, distance: 13.9
click at [217, 330] on td "3179 4353" at bounding box center [231, 328] width 49 height 22
click at [244, 326] on td "3179 4353" at bounding box center [231, 328] width 49 height 22
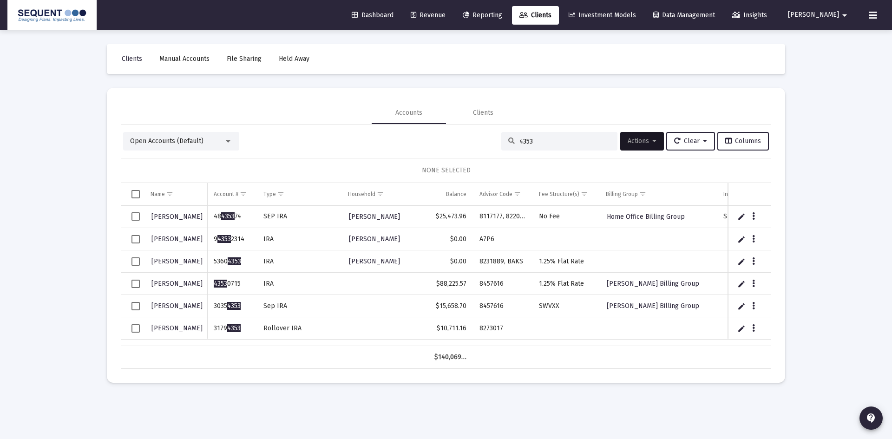
drag, startPoint x: 243, startPoint y: 329, endPoint x: 213, endPoint y: 332, distance: 29.9
click at [213, 332] on td "3179 4353" at bounding box center [231, 328] width 49 height 22
drag, startPoint x: 511, startPoint y: 326, endPoint x: 478, endPoint y: 332, distance: 33.0
click at [478, 332] on td "8273017" at bounding box center [502, 328] width 59 height 22
